Goal: Task Accomplishment & Management: Complete application form

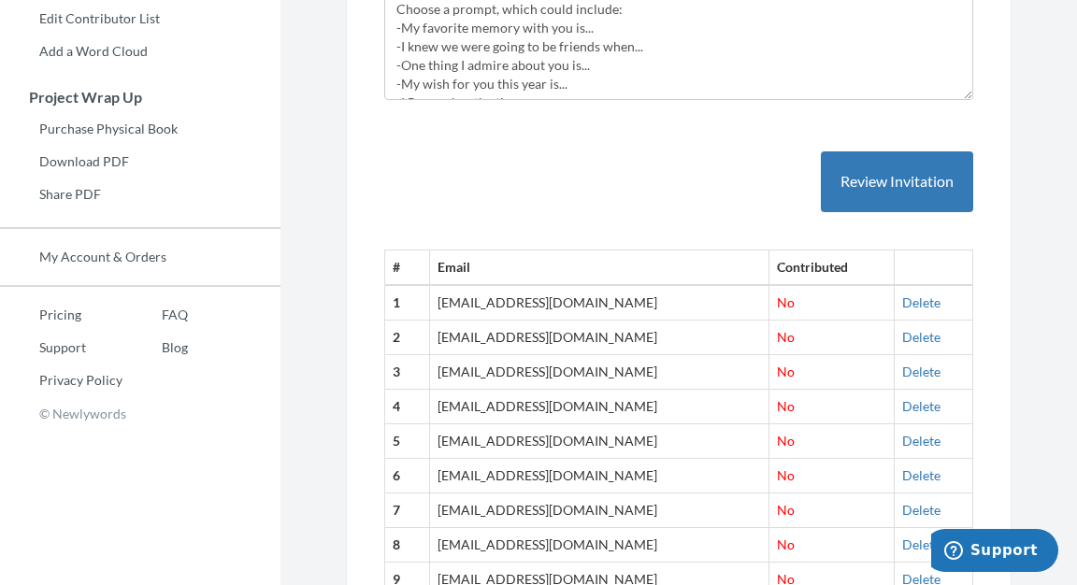
scroll to position [658, 0]
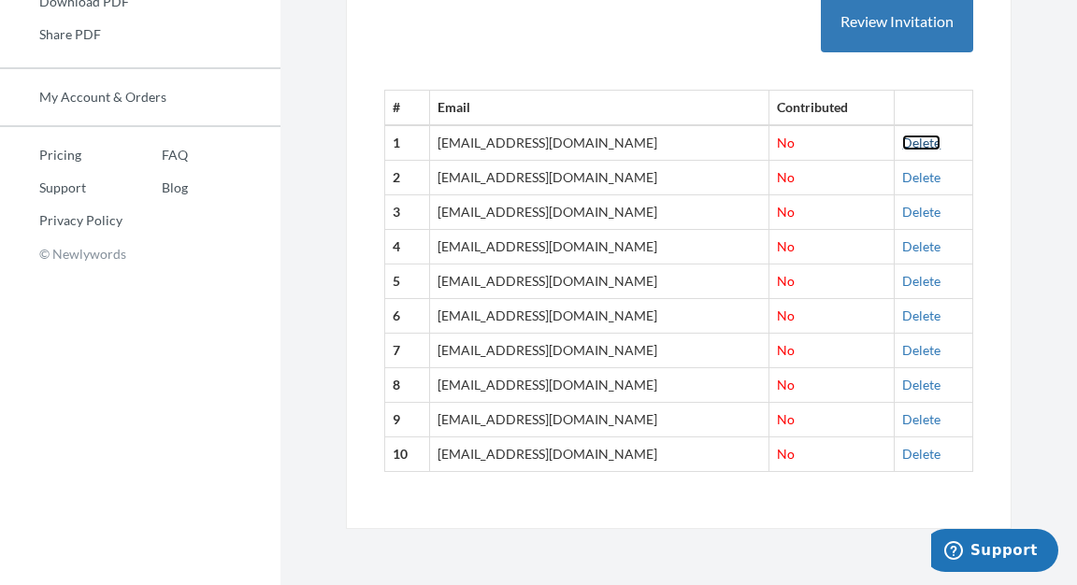
click at [536, 146] on link "Delete" at bounding box center [921, 143] width 38 height 16
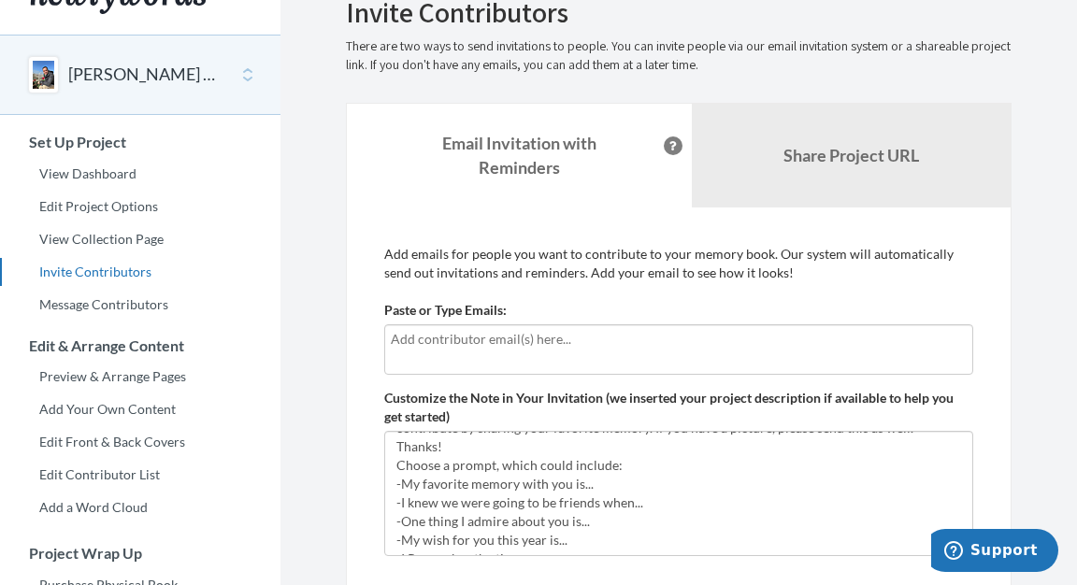
scroll to position [37, 0]
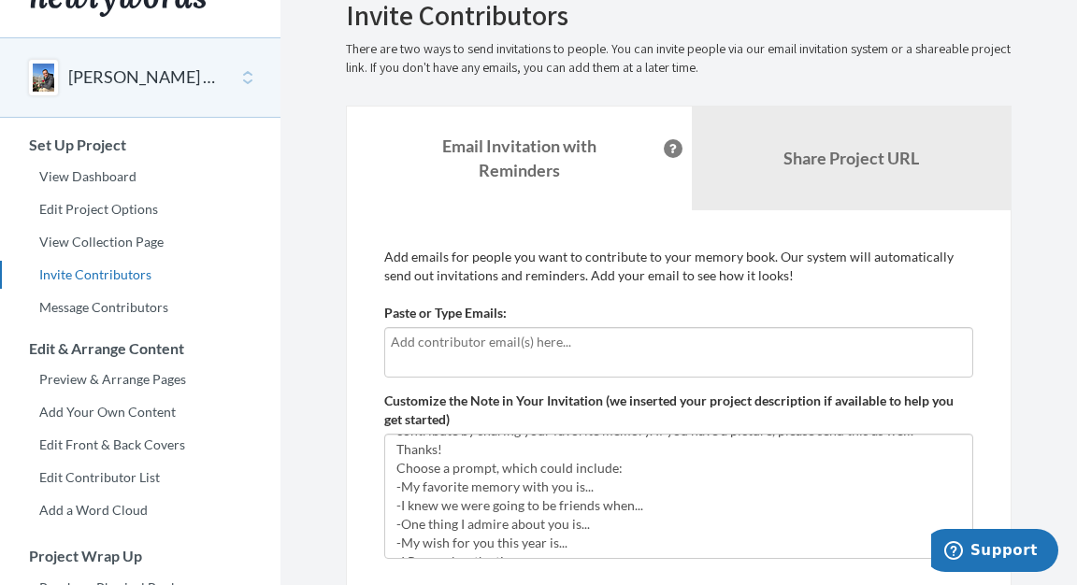
click at [536, 342] on input "text" at bounding box center [679, 342] width 576 height 21
type input "[EMAIL_ADDRESS][DOMAIN_NAME]"
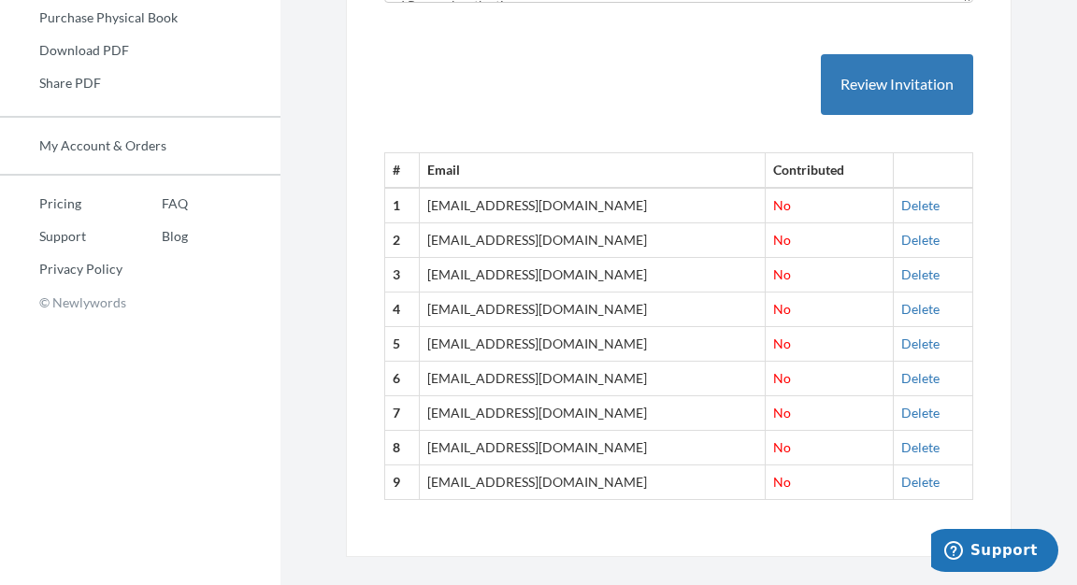
scroll to position [638, 0]
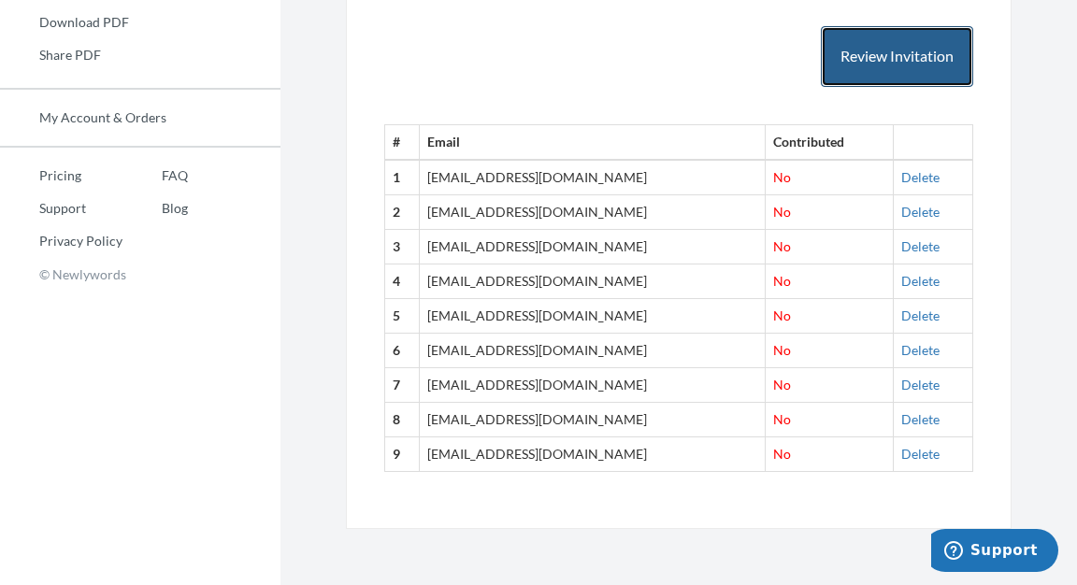
click at [536, 48] on button "Review Invitation" at bounding box center [897, 56] width 152 height 61
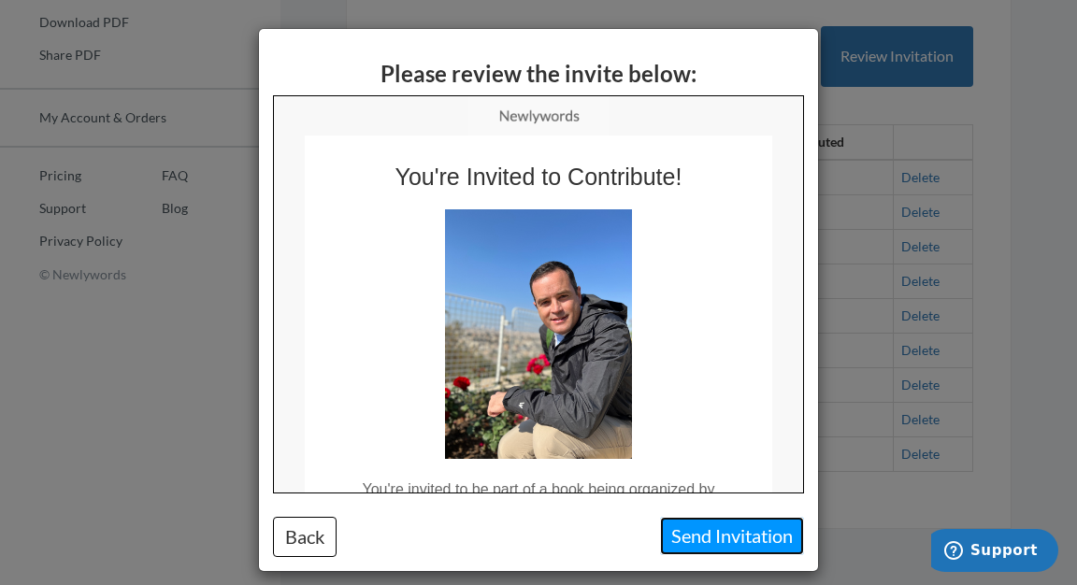
click at [536, 521] on button "Send Invitation" at bounding box center [732, 536] width 144 height 38
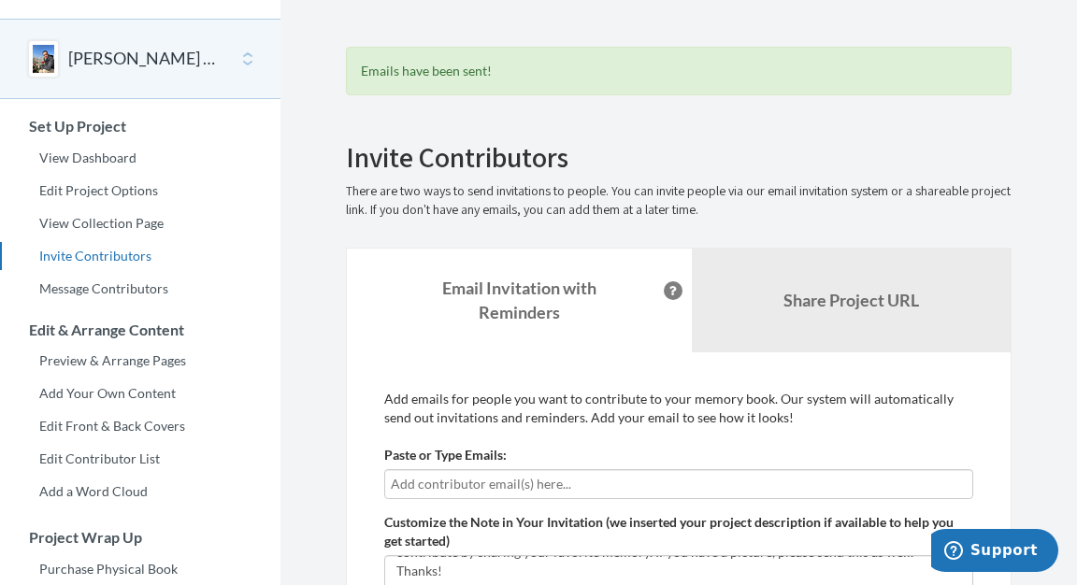
scroll to position [0, 0]
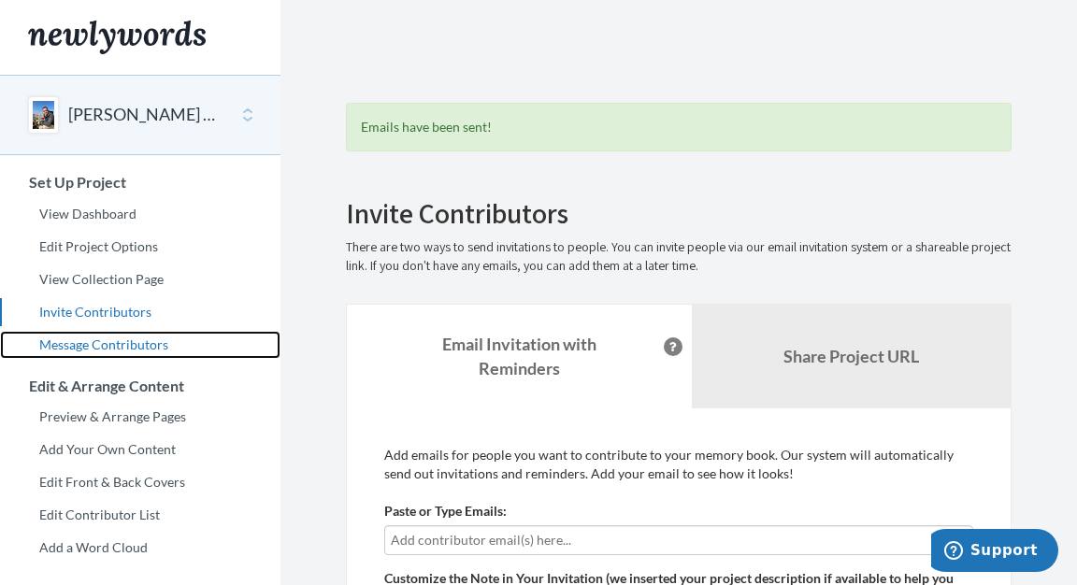
click at [141, 343] on link "Message Contributors" at bounding box center [140, 345] width 280 height 28
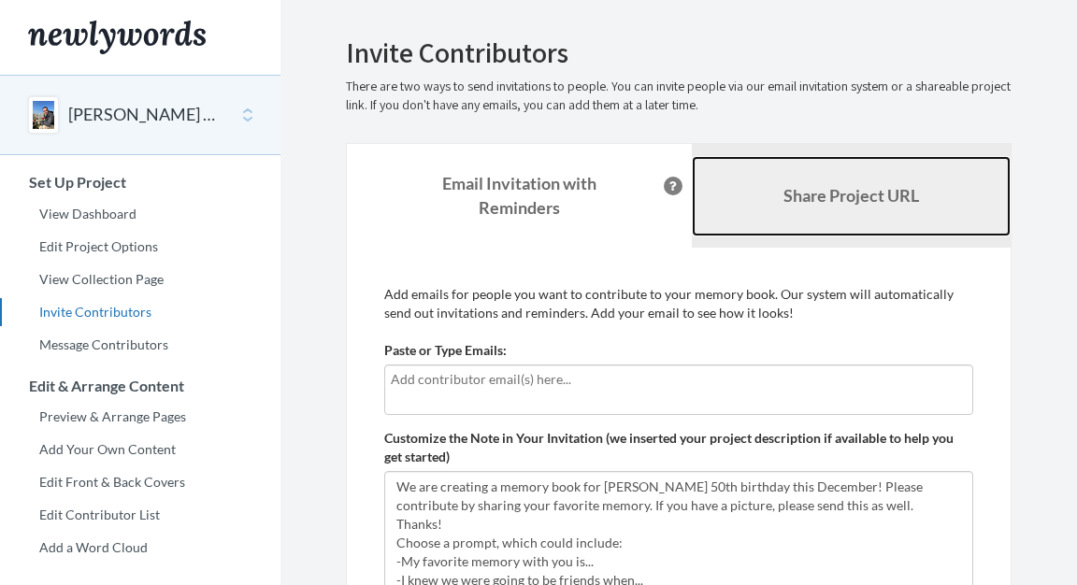
click at [794, 200] on b "Share Project URL" at bounding box center [851, 195] width 136 height 21
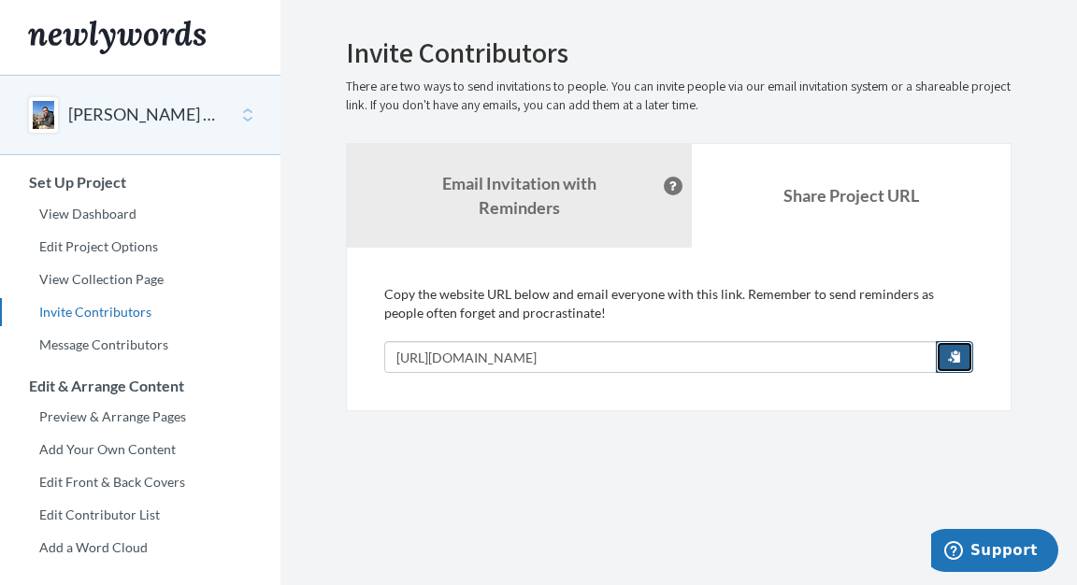
click at [948, 353] on span "button" at bounding box center [954, 356] width 13 height 13
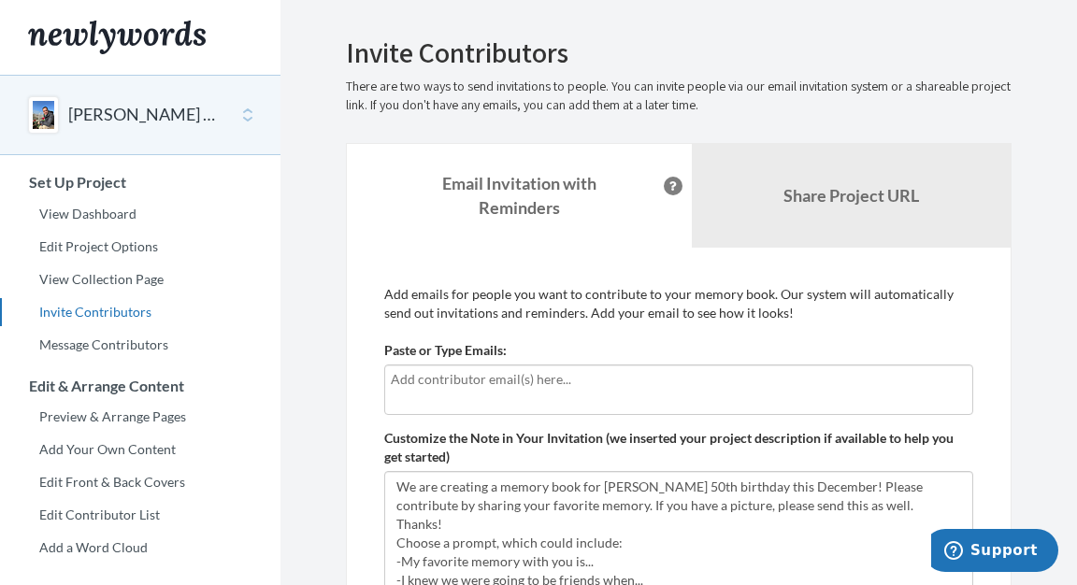
click at [637, 389] on input "text" at bounding box center [679, 379] width 576 height 21
type input "ashlynbillat@gmail.com"
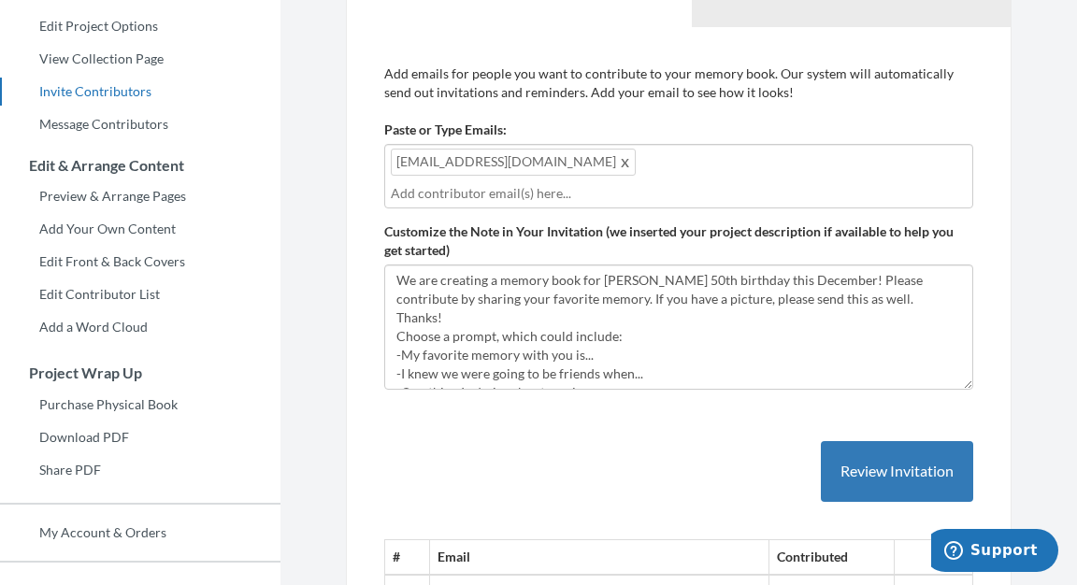
scroll to position [37, 0]
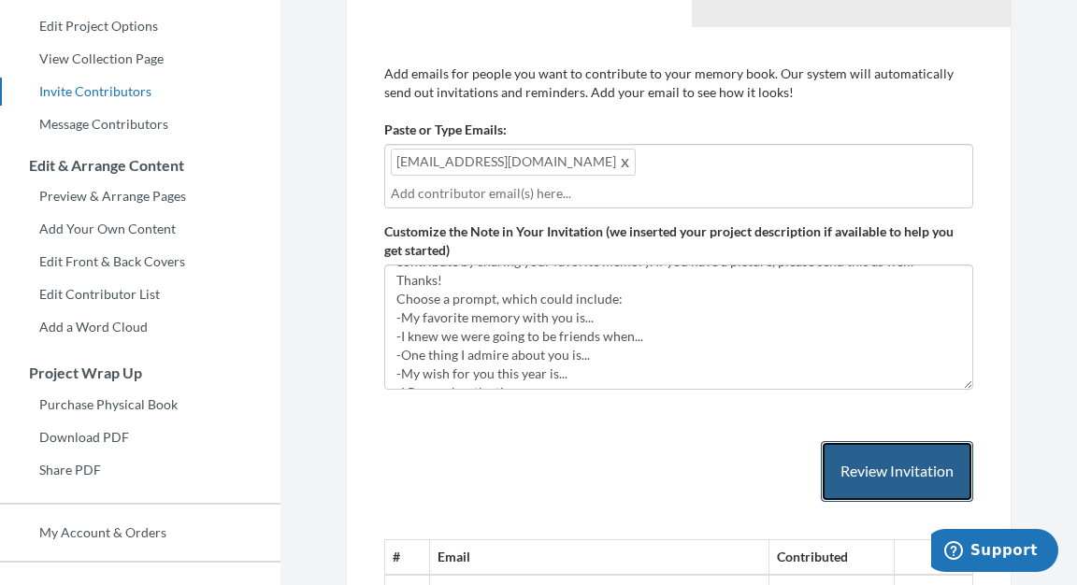
click at [854, 490] on button "Review Invitation" at bounding box center [897, 471] width 152 height 61
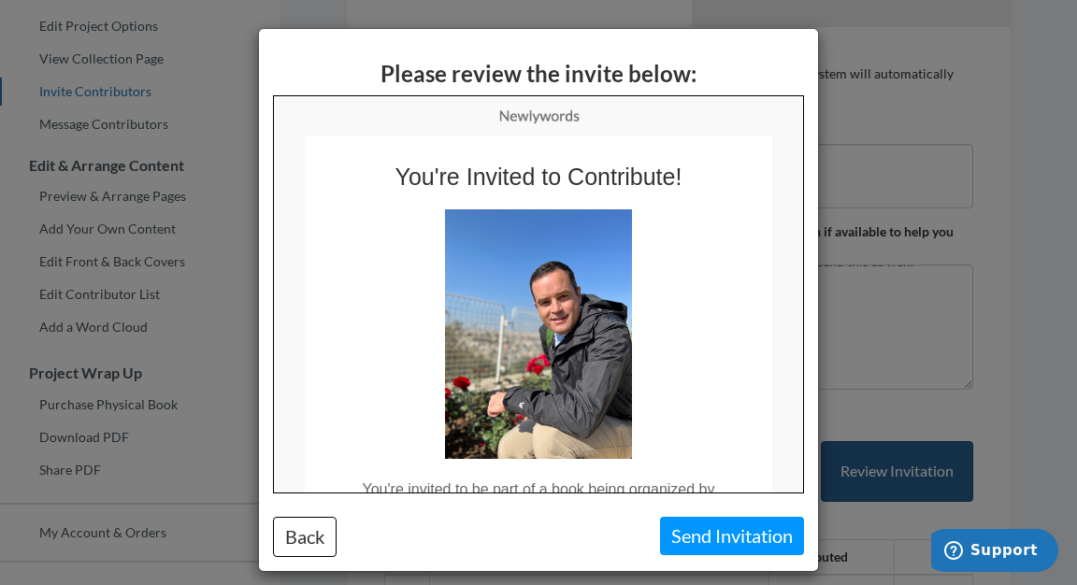
scroll to position [0, 0]
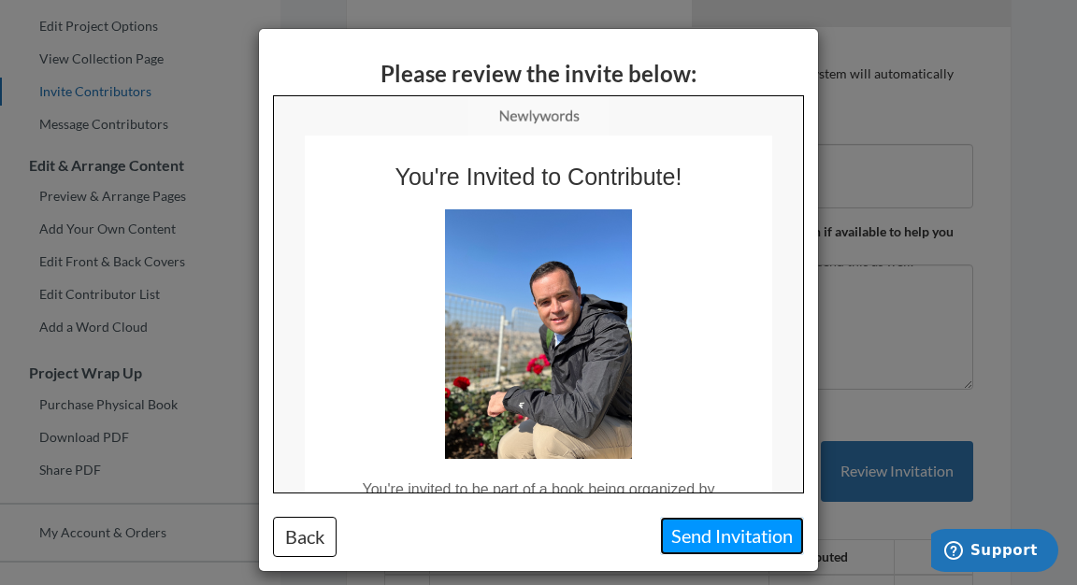
click at [735, 532] on button "Send Invitation" at bounding box center [732, 536] width 144 height 38
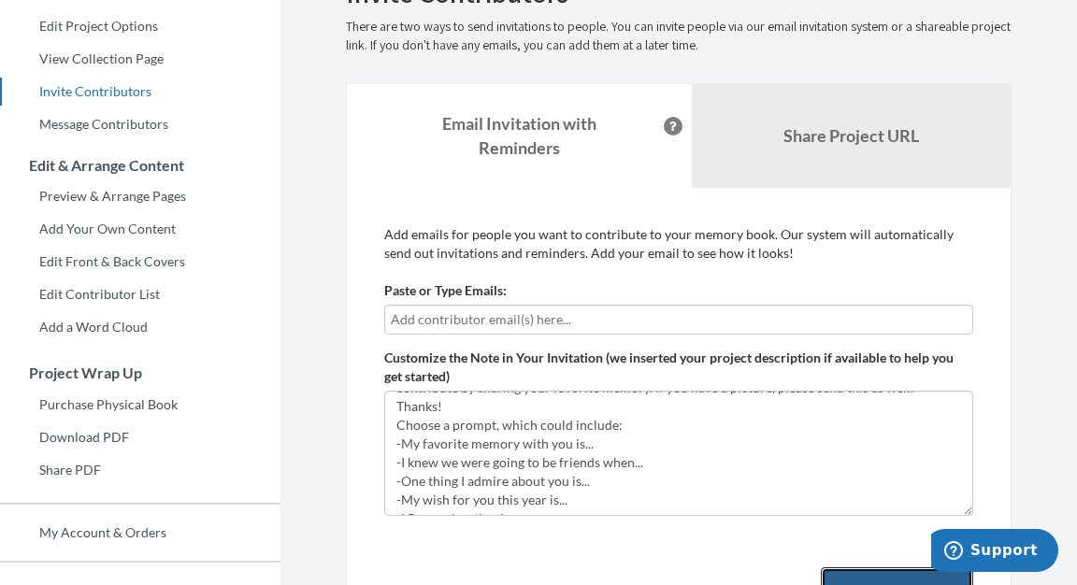
scroll to position [266, 0]
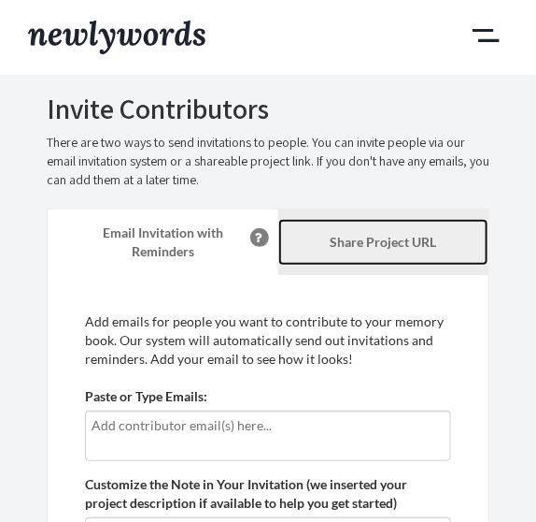
click at [322, 243] on link "Share Project URL" at bounding box center [384, 242] width 211 height 47
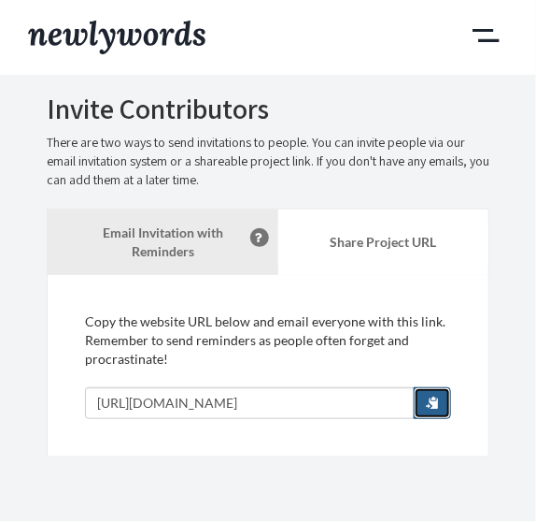
click at [425, 404] on button "button" at bounding box center [432, 403] width 37 height 32
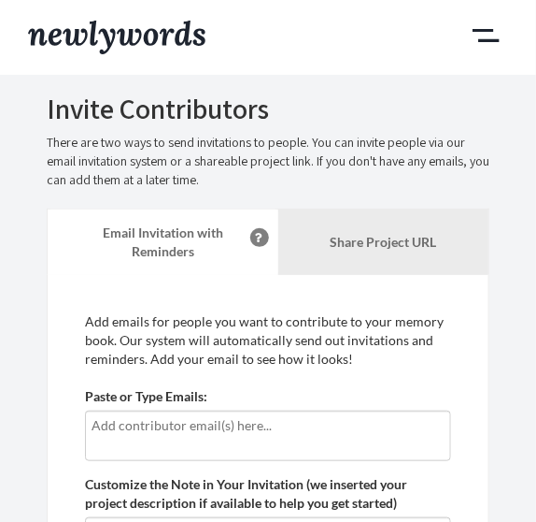
click at [250, 424] on input "text" at bounding box center [268, 425] width 353 height 21
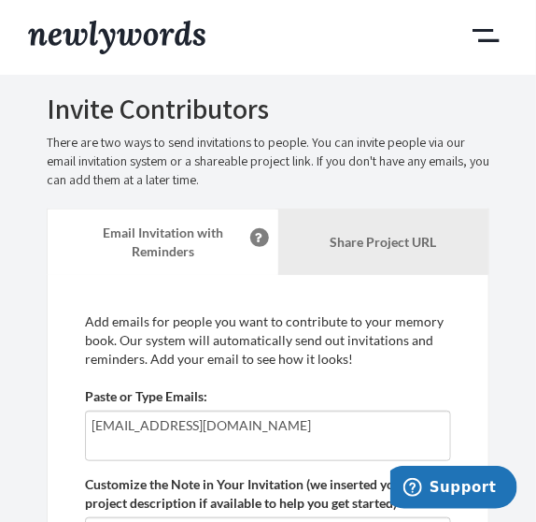
type input "[EMAIL_ADDRESS][DOMAIN_NAME]"
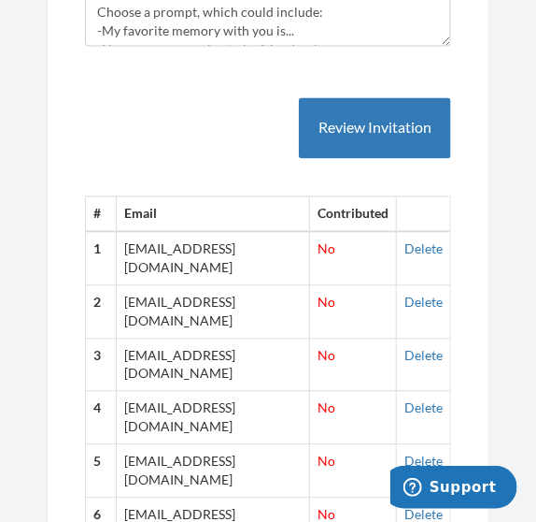
scroll to position [594, 0]
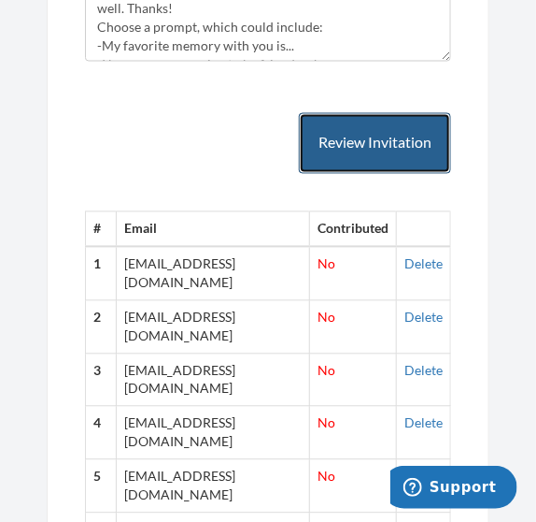
click at [377, 155] on button "Review Invitation" at bounding box center [375, 143] width 152 height 61
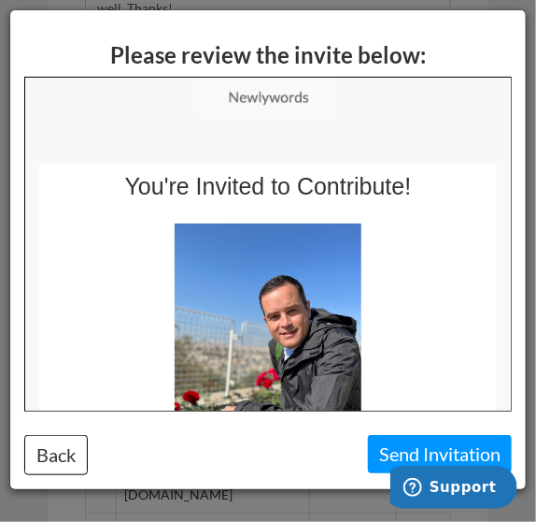
scroll to position [0, 0]
click at [396, 451] on button "Send Invitation" at bounding box center [440, 454] width 144 height 38
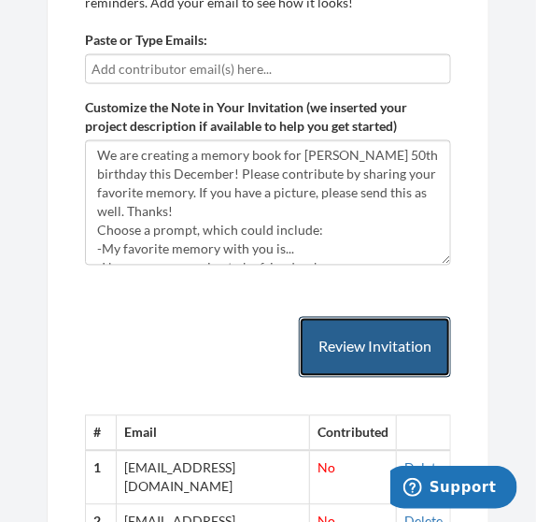
scroll to position [635, 0]
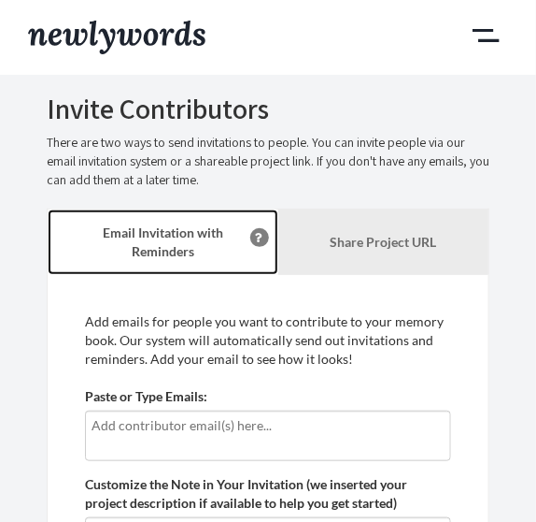
click at [173, 250] on strong "Email Invitation with Reminders" at bounding box center [163, 241] width 121 height 35
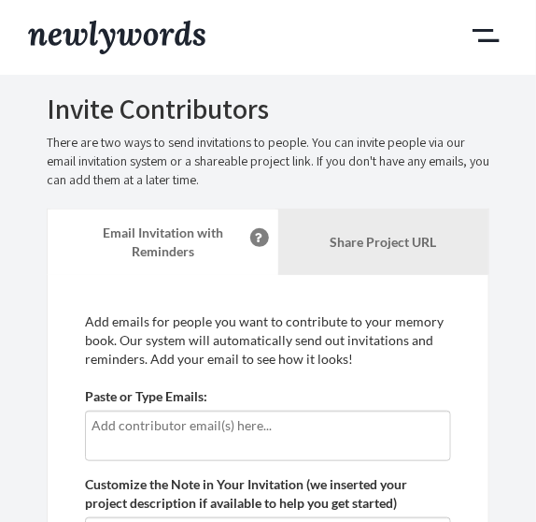
click at [177, 420] on input "text" at bounding box center [268, 425] width 353 height 21
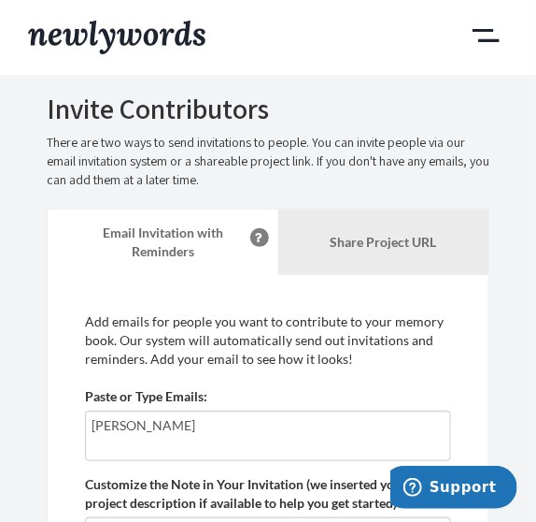
type input "diana"
type input "p"
type input "dianapalmer@bellsouth.net"
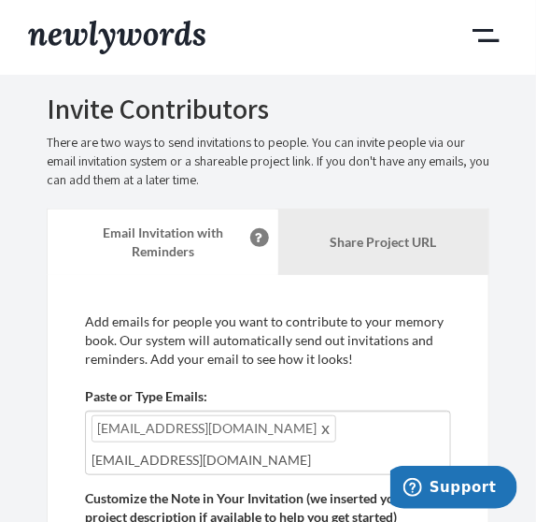
type input "apalmer1@bellsouth.net"
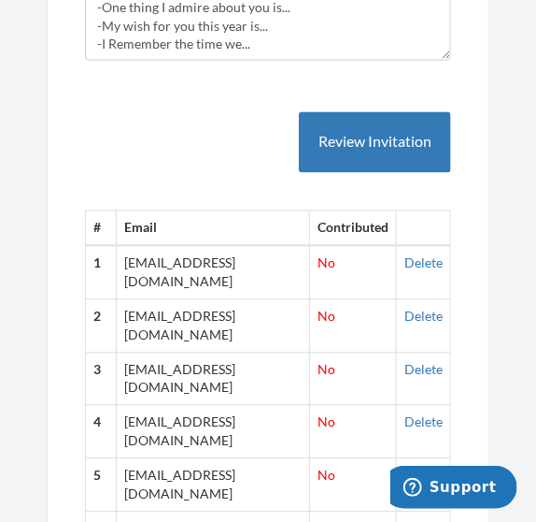
scroll to position [632, 0]
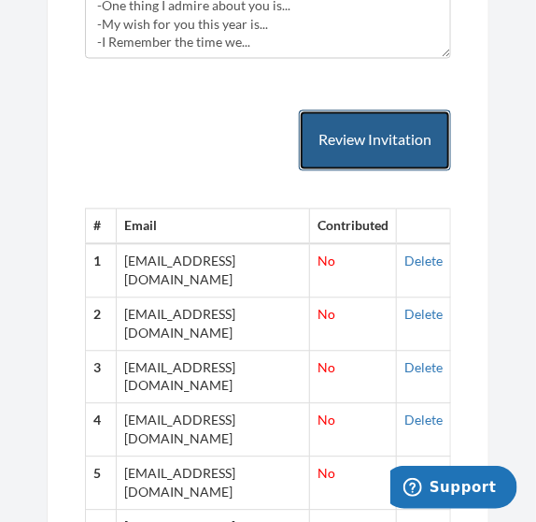
click at [385, 160] on button "Review Invitation" at bounding box center [375, 140] width 152 height 61
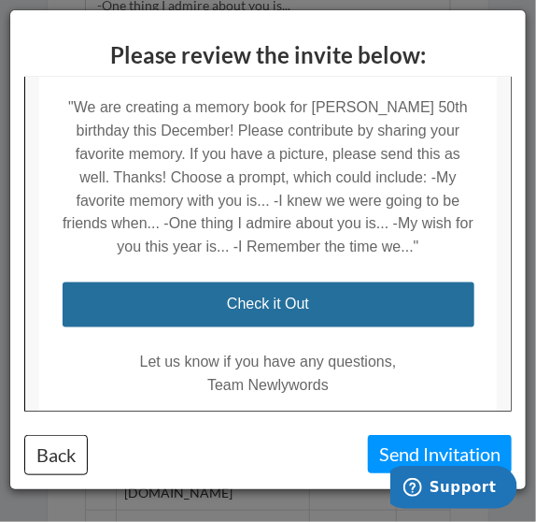
scroll to position [588, 0]
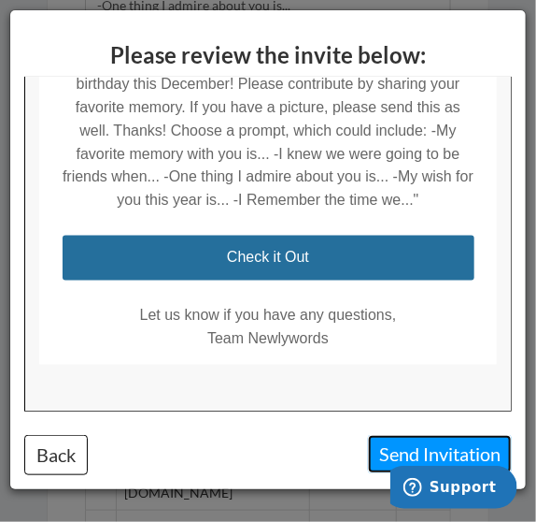
click at [435, 448] on button "Send Invitation" at bounding box center [440, 454] width 144 height 38
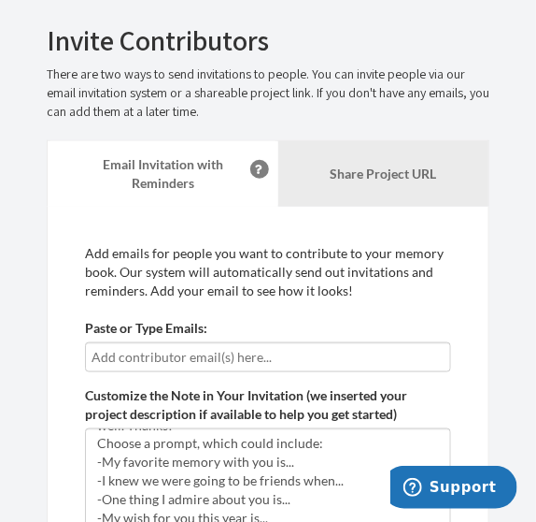
scroll to position [231, 0]
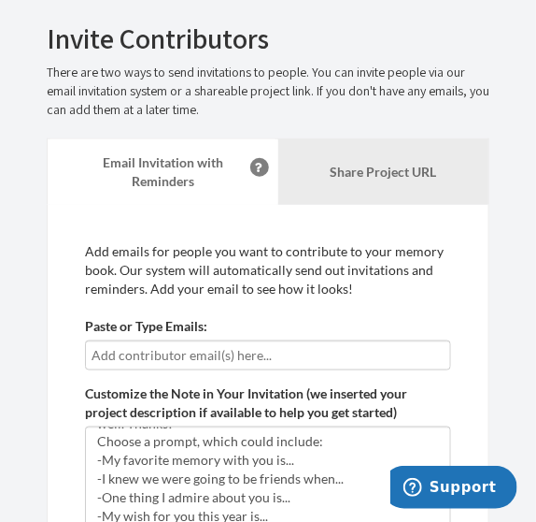
click at [237, 355] on input "text" at bounding box center [268, 355] width 353 height 21
type input "rachelaramos@gmail.com"
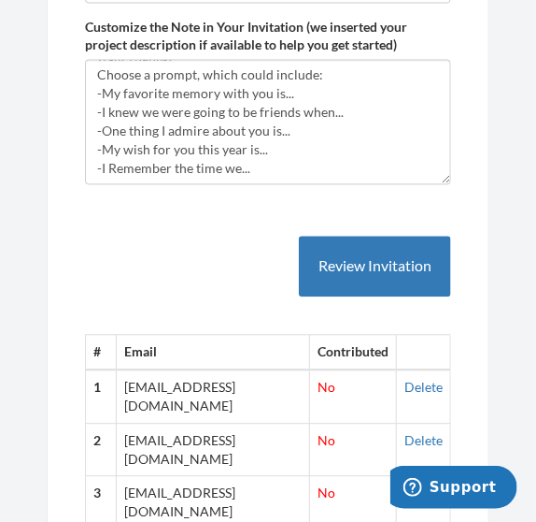
scroll to position [685, 0]
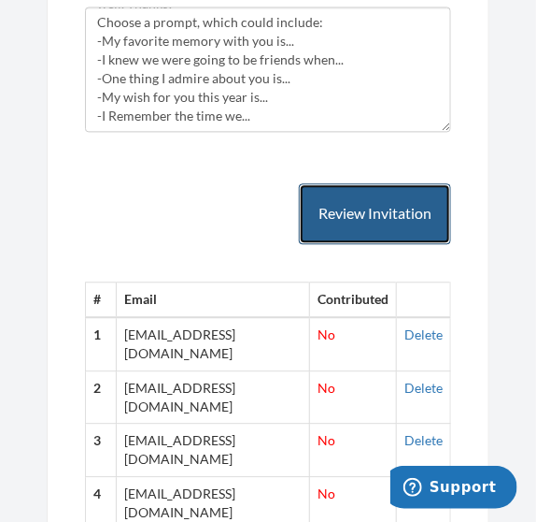
click at [392, 219] on button "Review Invitation" at bounding box center [375, 213] width 152 height 61
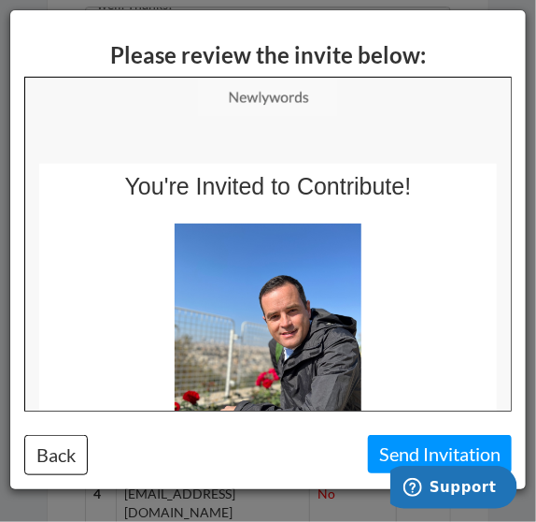
scroll to position [0, 0]
click at [387, 451] on button "Send Invitation" at bounding box center [440, 454] width 144 height 38
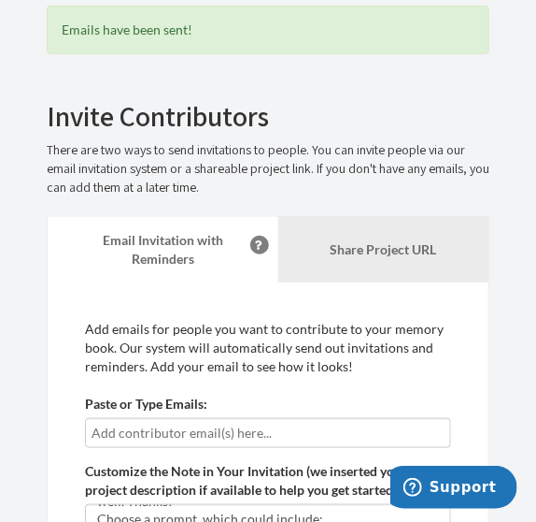
scroll to position [151, 0]
